Goal: Navigation & Orientation: Understand site structure

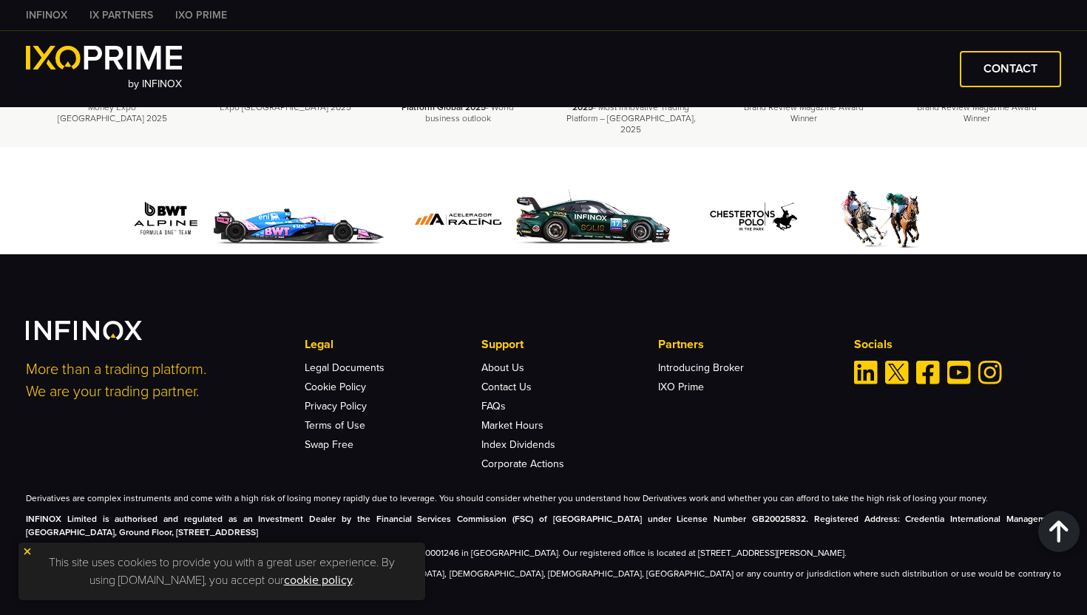
click at [27, 552] on img at bounding box center [27, 551] width 10 height 10
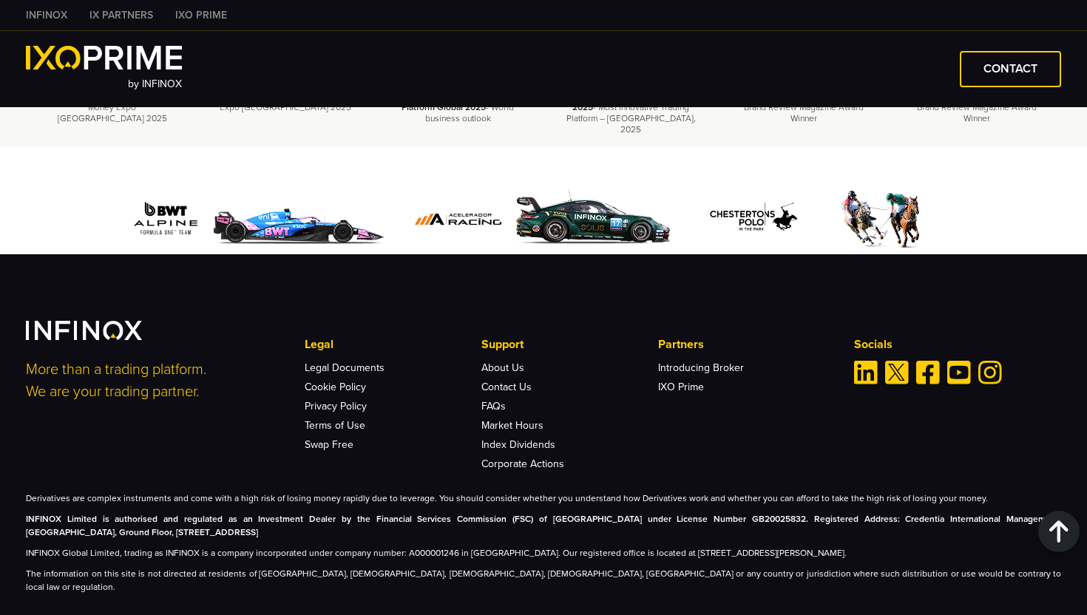
click at [446, 546] on p "INFINOX Global Limited, trading as INFINOX is a company incorporated under comp…" at bounding box center [543, 552] width 1035 height 13
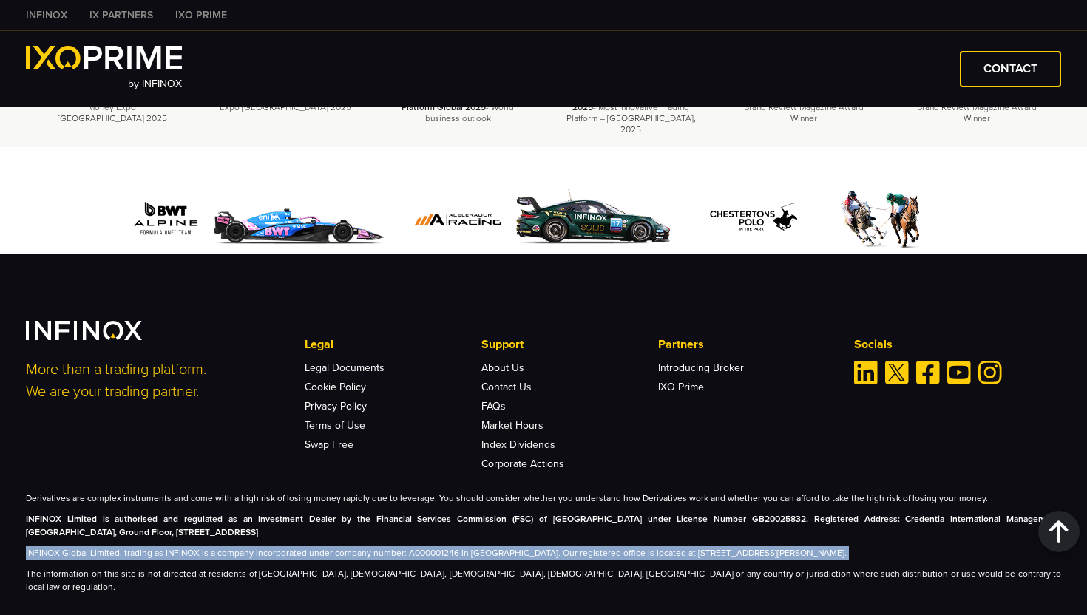
click at [446, 546] on p "INFINOX Global Limited, trading as INFINOX is a company incorporated under comp…" at bounding box center [543, 552] width 1035 height 13
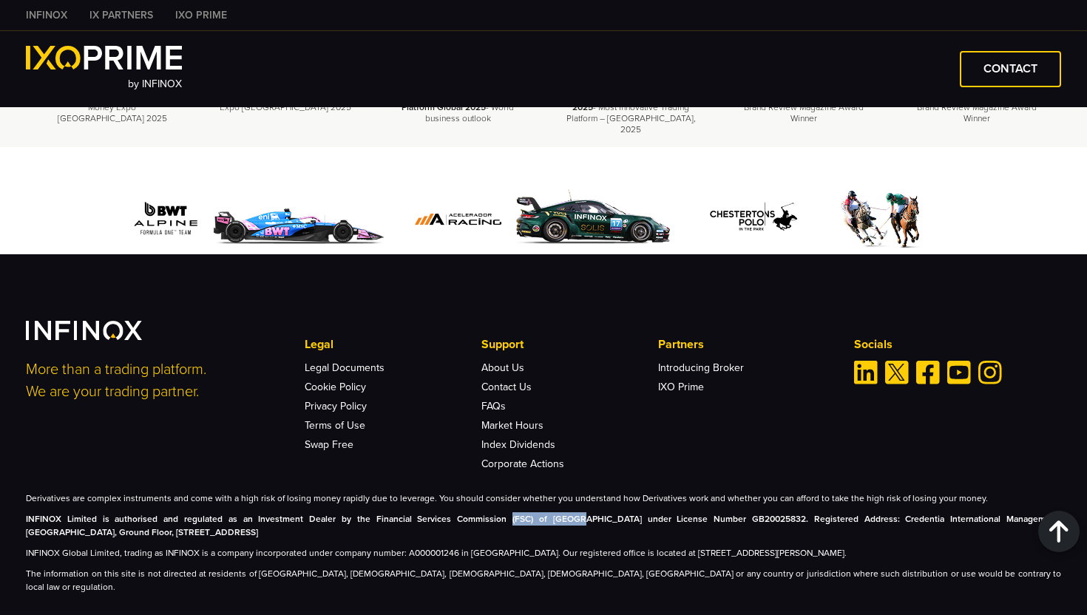
drag, startPoint x: 458, startPoint y: 499, endPoint x: 517, endPoint y: 498, distance: 58.4
click at [517, 514] on strong "INFINOX Limited is authorised and regulated as an Investment Dealer by the Fina…" at bounding box center [543, 526] width 1035 height 24
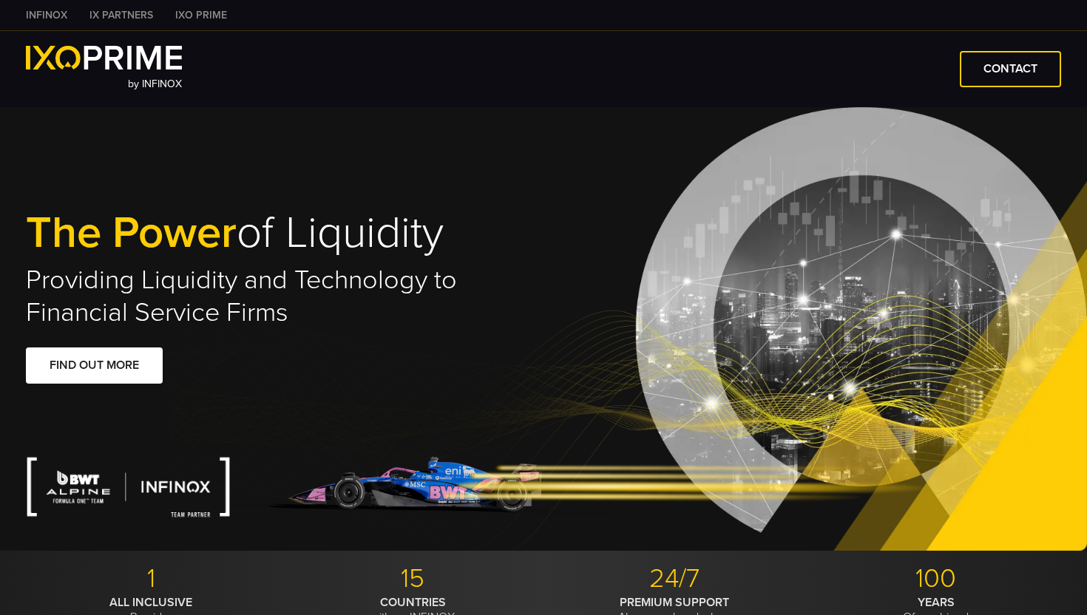
type input "****"
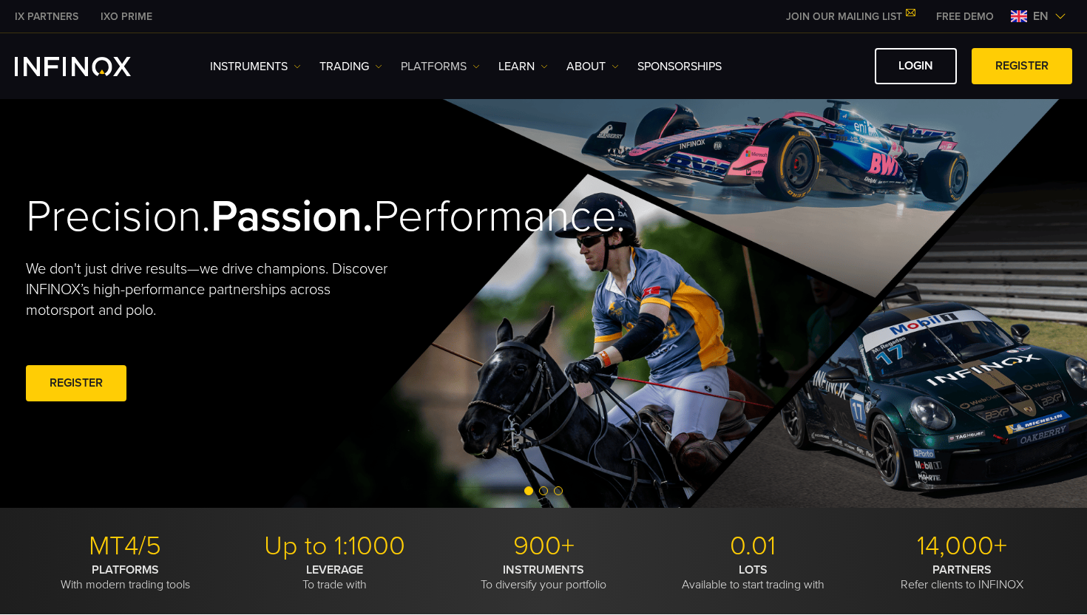
click at [471, 67] on link "PLATFORMS" at bounding box center [440, 67] width 79 height 18
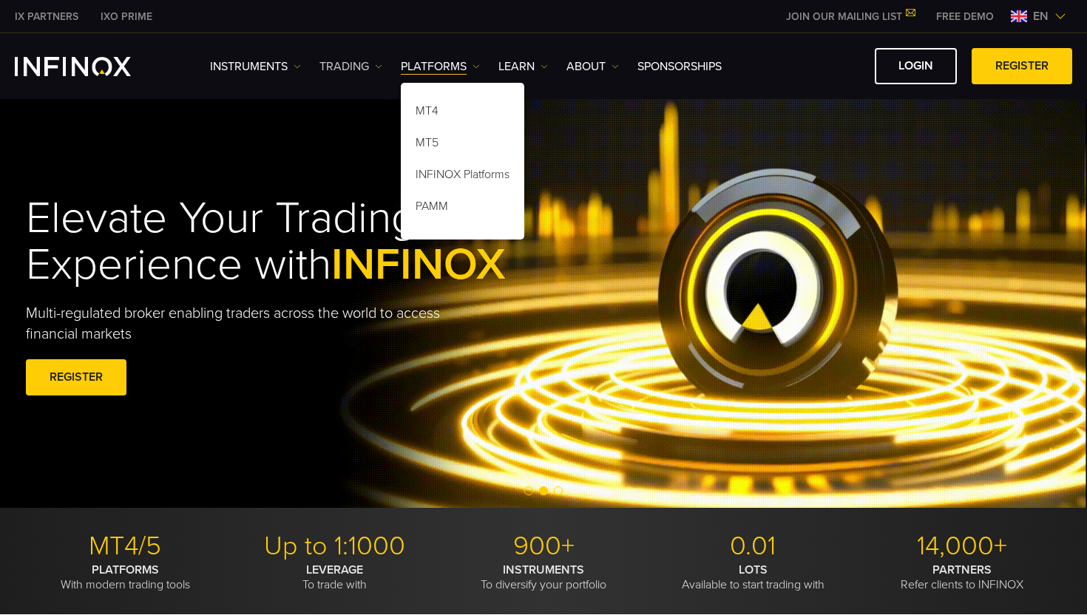
click at [370, 68] on link "TRADING" at bounding box center [350, 67] width 63 height 18
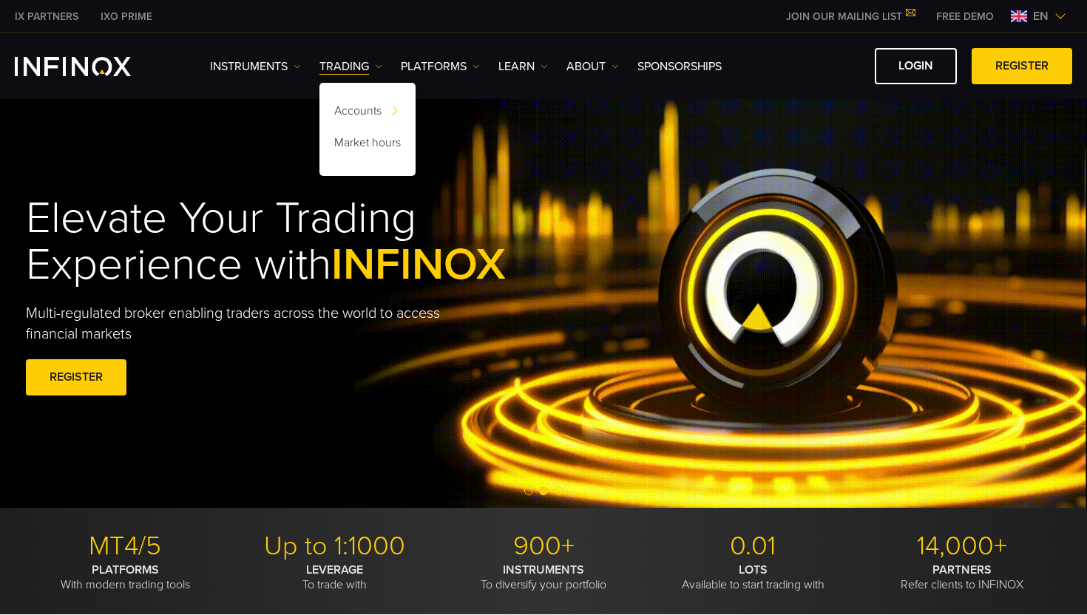
click at [302, 66] on ul "Instruments Instruments Product Information TRADING Accounts DEMO" at bounding box center [466, 67] width 512 height 18
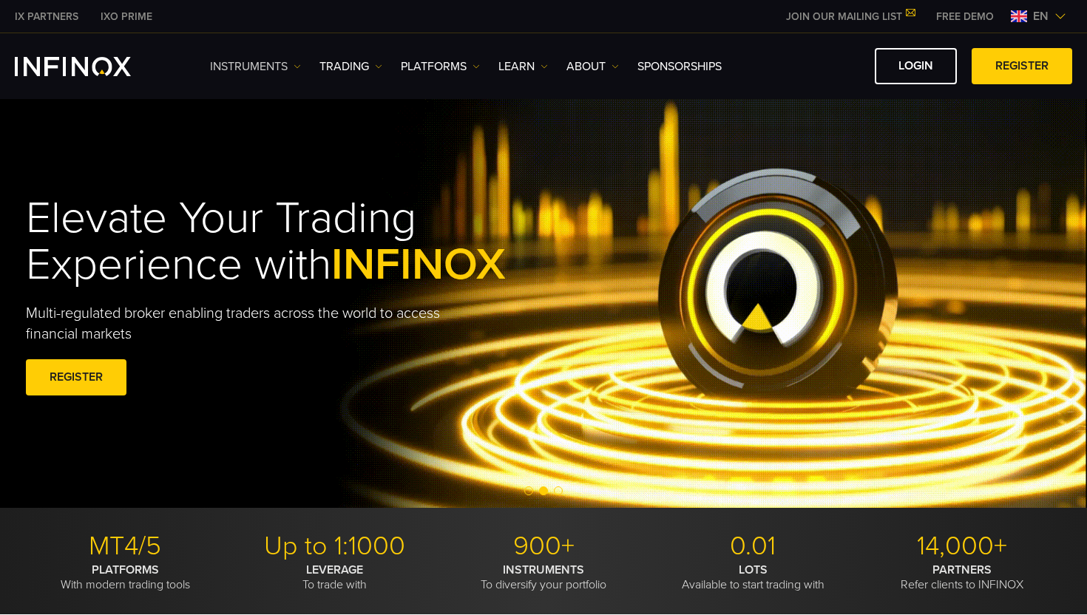
click at [295, 67] on img at bounding box center [296, 66] width 7 height 7
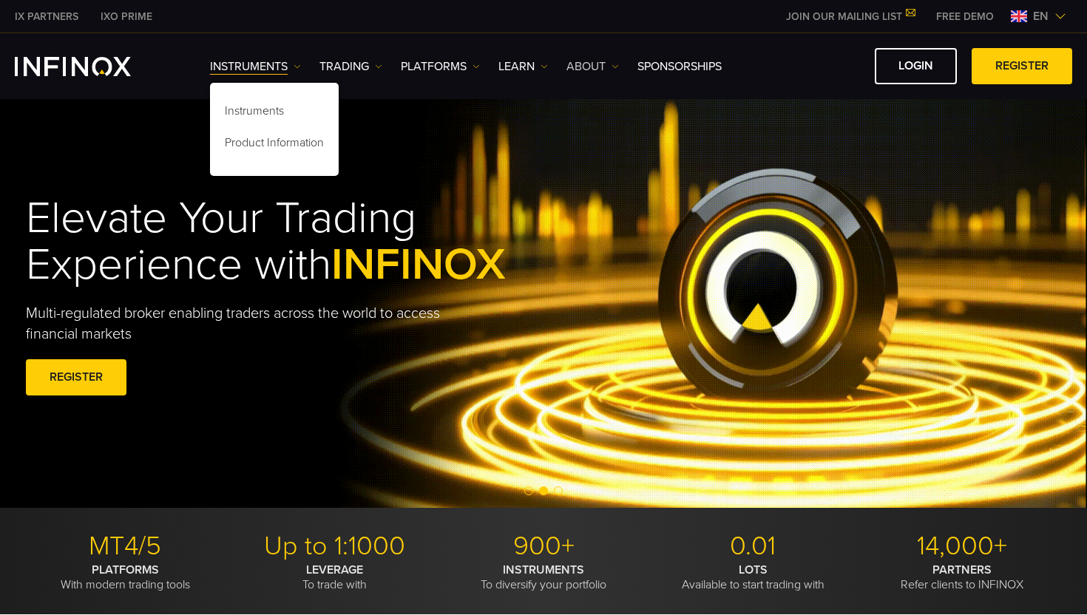
click at [571, 66] on link "ABOUT" at bounding box center [592, 67] width 52 height 18
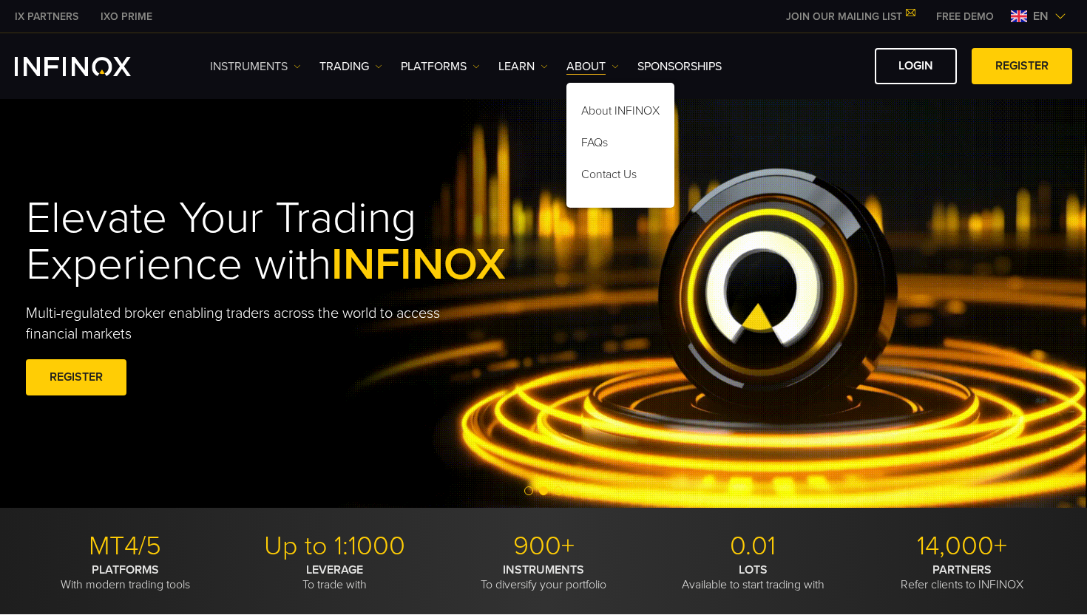
click at [235, 72] on link "Instruments" at bounding box center [255, 67] width 91 height 18
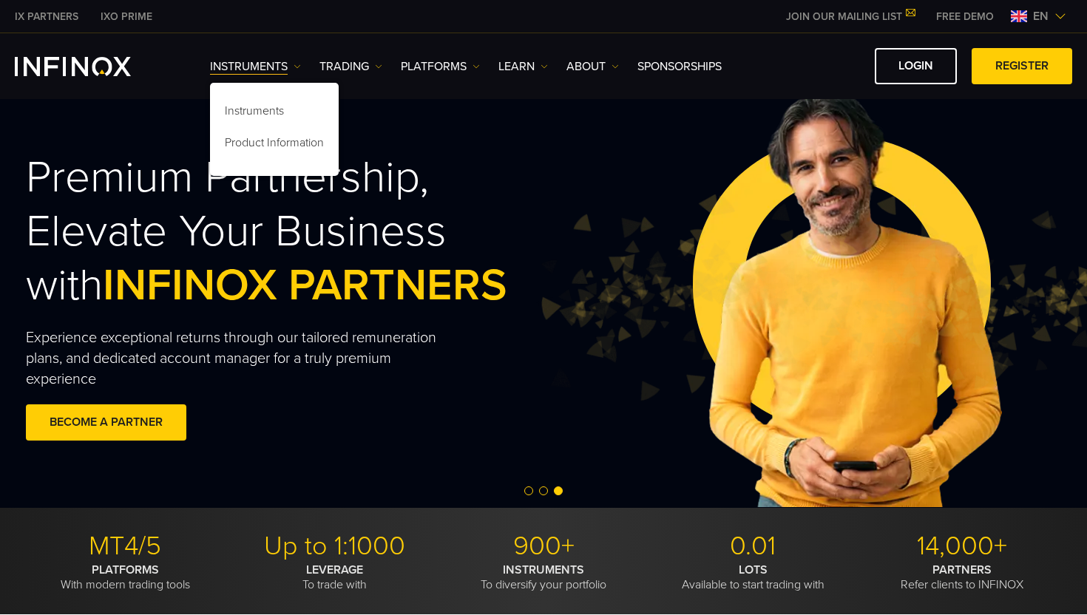
click at [104, 59] on img "INFINOX Logo" at bounding box center [73, 66] width 116 height 19
